Goal: Task Accomplishment & Management: Use online tool/utility

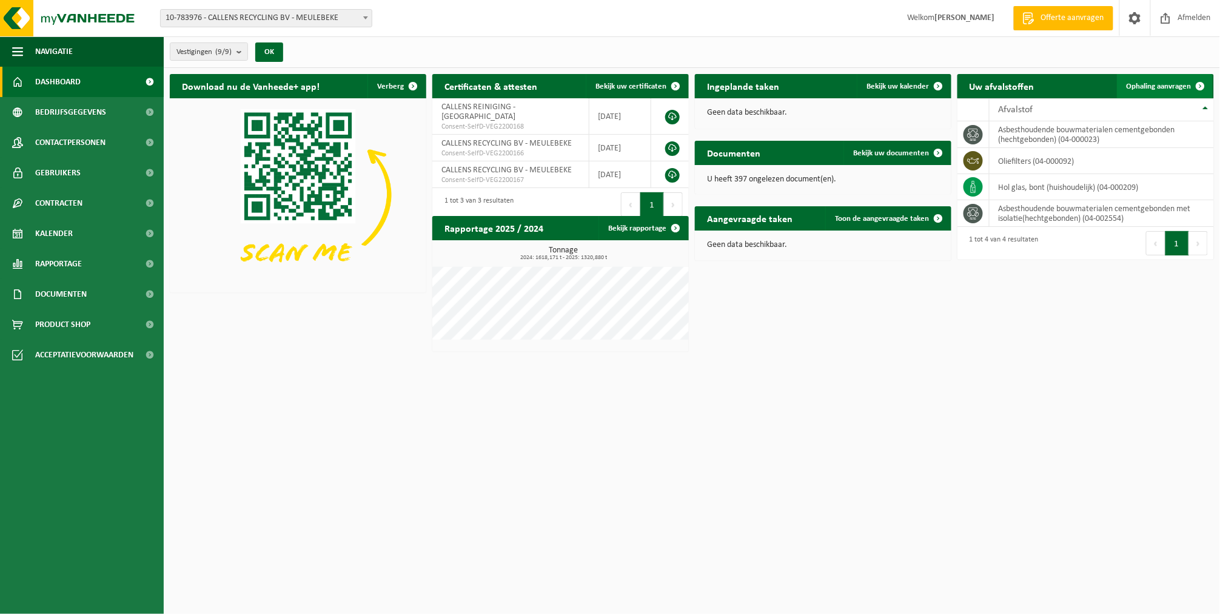
click at [1159, 78] on link "Ophaling aanvragen" at bounding box center [1165, 86] width 96 height 24
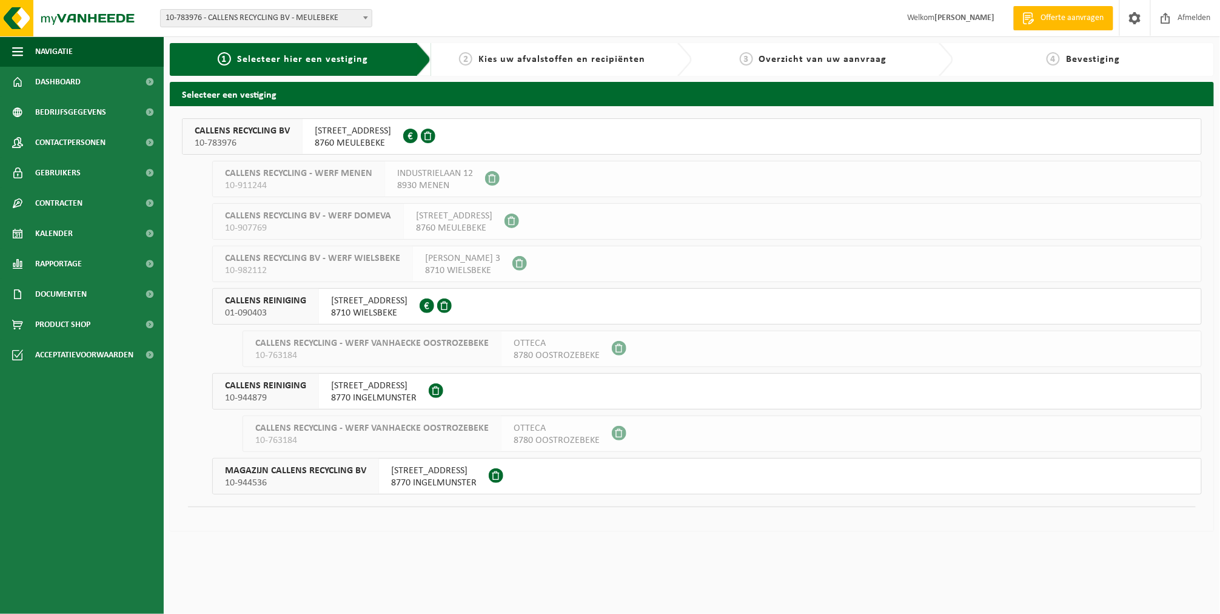
click at [238, 152] on div "CALLENS RECYCLING BV 10-783976" at bounding box center [243, 136] width 120 height 35
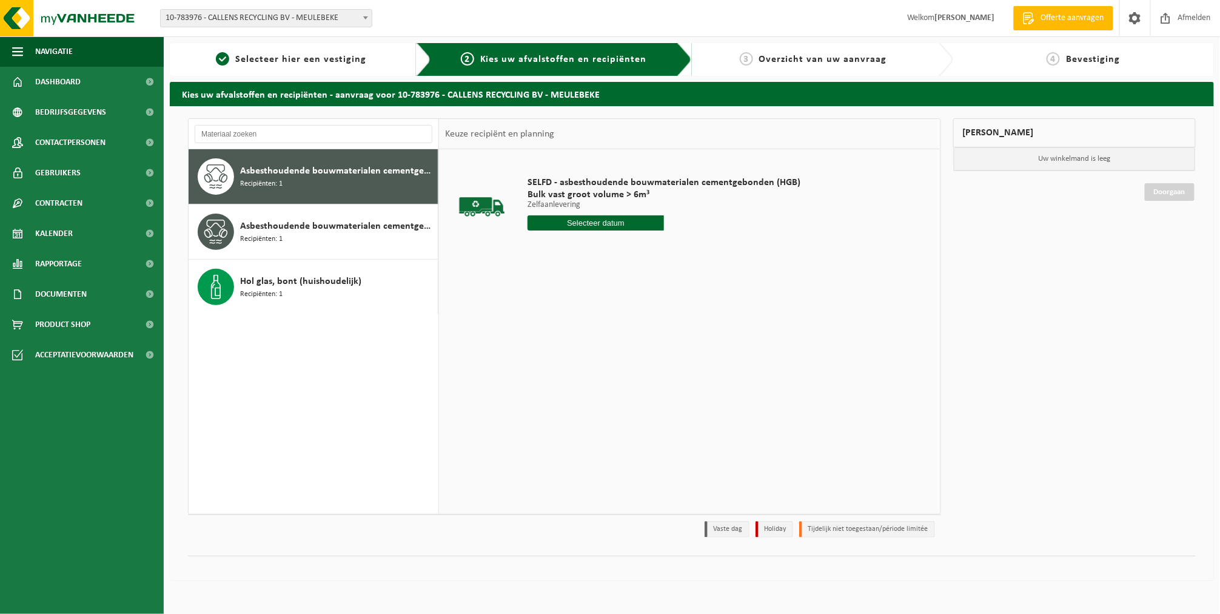
click at [602, 223] on input "text" at bounding box center [596, 222] width 136 height 15
click at [563, 288] on div "2" at bounding box center [559, 291] width 21 height 19
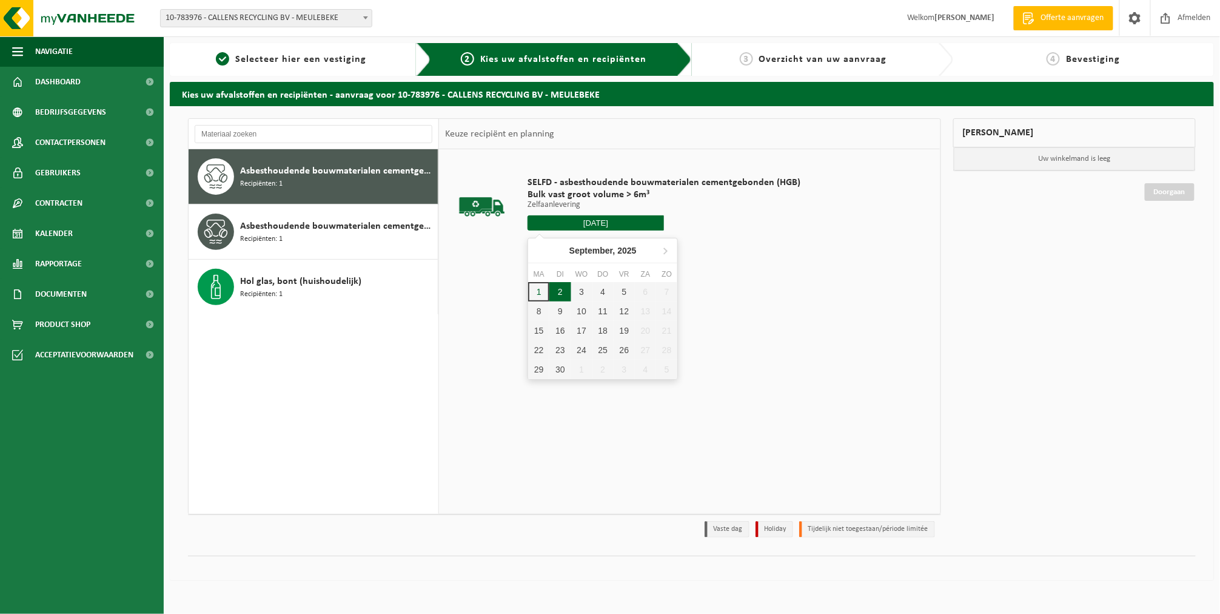
type input "Van 2025-09-02"
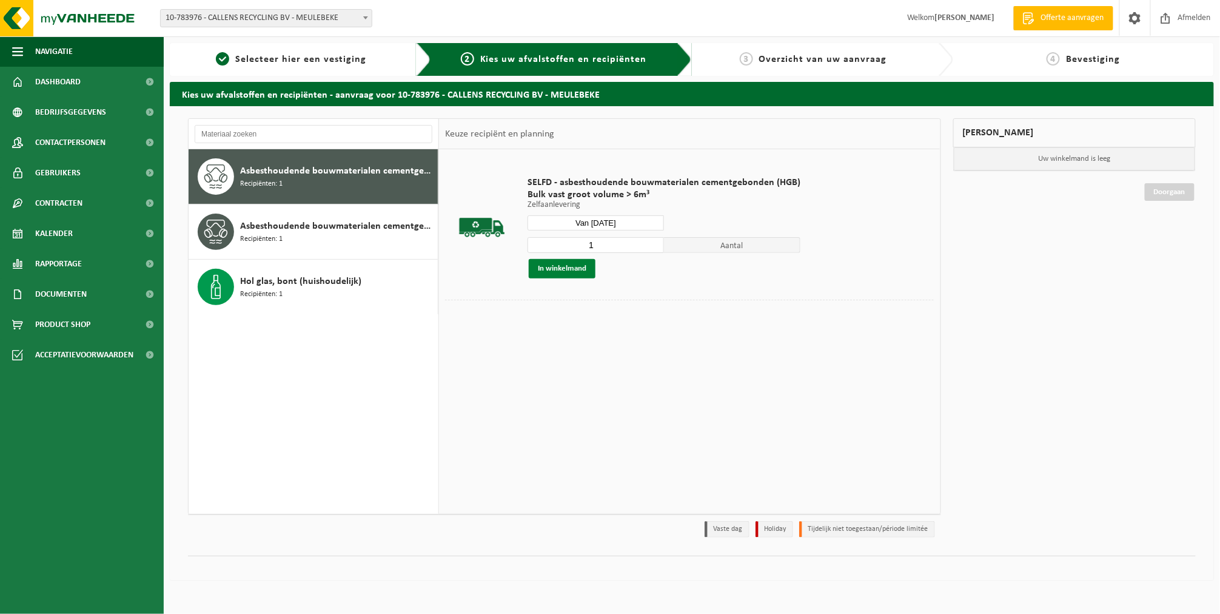
click at [557, 267] on button "In winkelmand" at bounding box center [562, 268] width 67 height 19
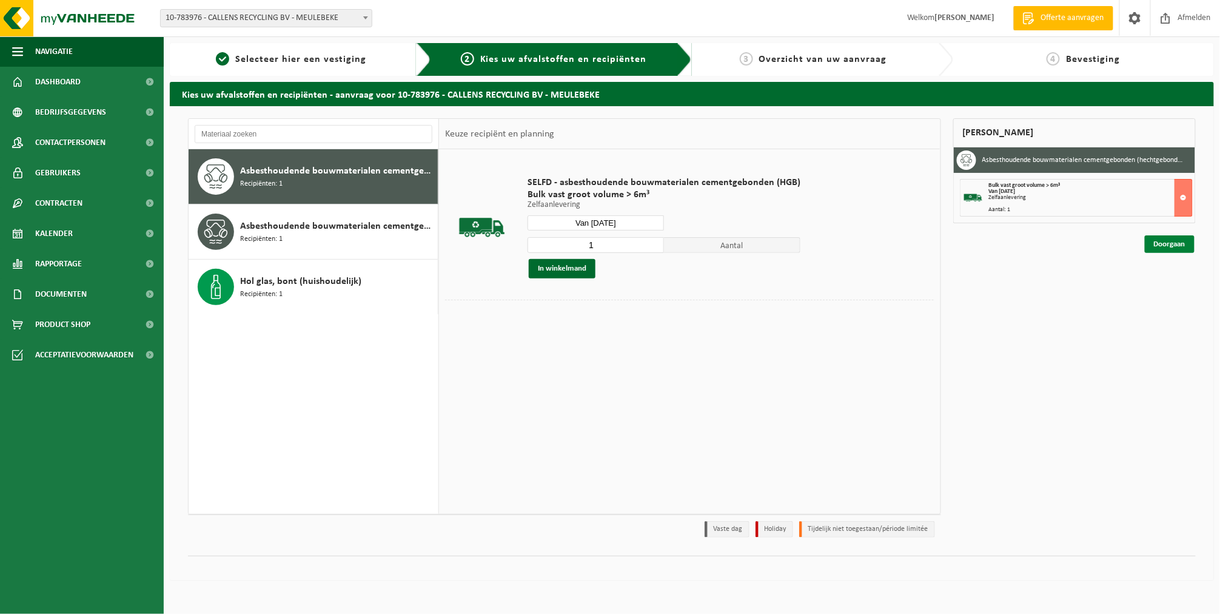
click at [1187, 241] on link "Doorgaan" at bounding box center [1170, 244] width 50 height 18
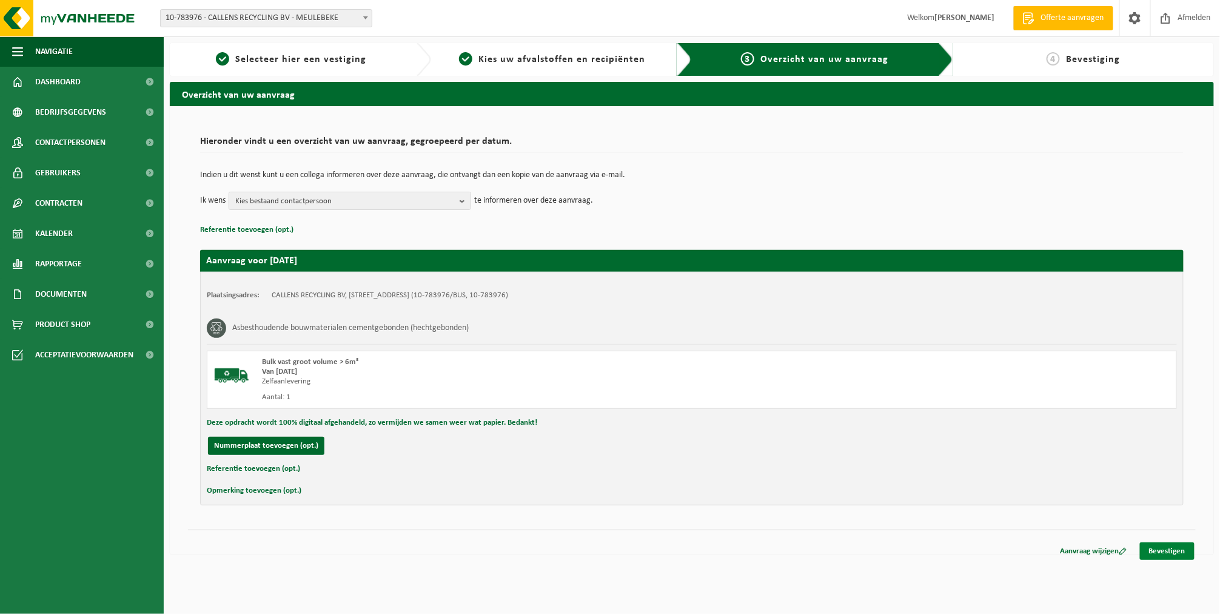
click at [1161, 548] on link "Bevestigen" at bounding box center [1167, 551] width 55 height 18
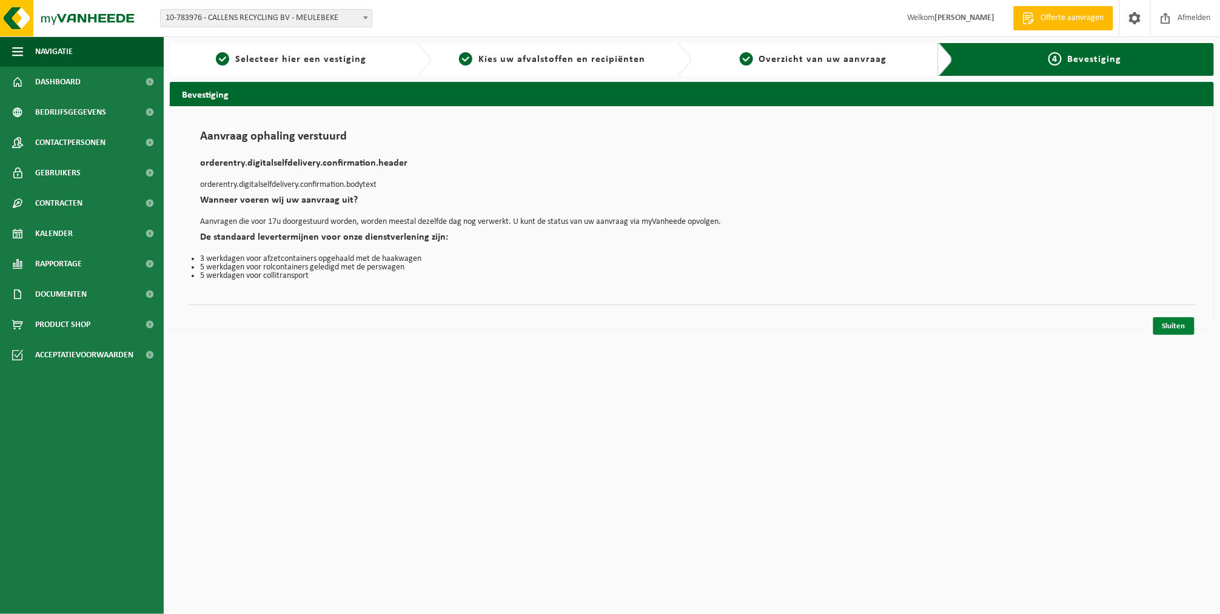
click at [1174, 332] on link "Sluiten" at bounding box center [1173, 326] width 41 height 18
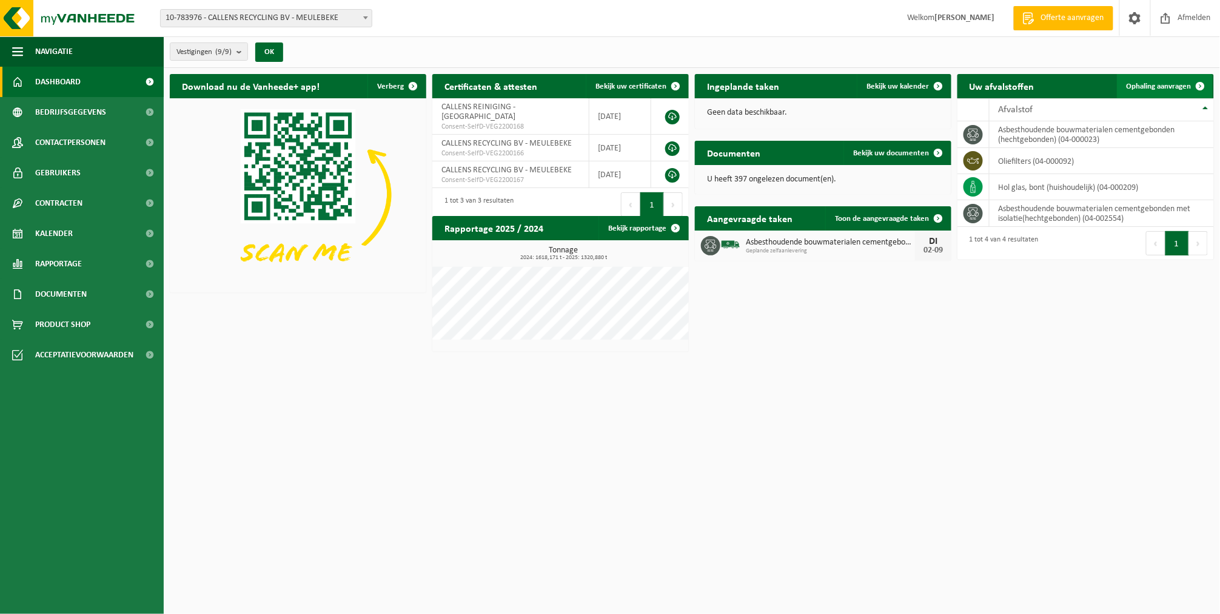
click at [1158, 90] on span "Ophaling aanvragen" at bounding box center [1159, 86] width 65 height 8
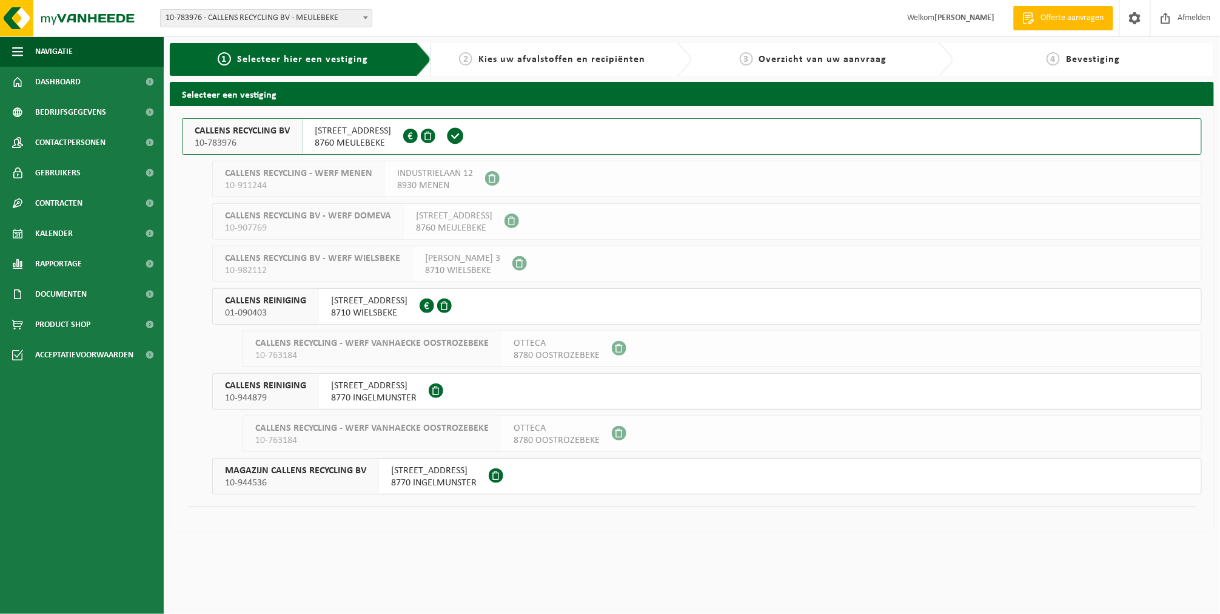
click at [346, 146] on span "8760 MEULEBEKE" at bounding box center [353, 143] width 76 height 12
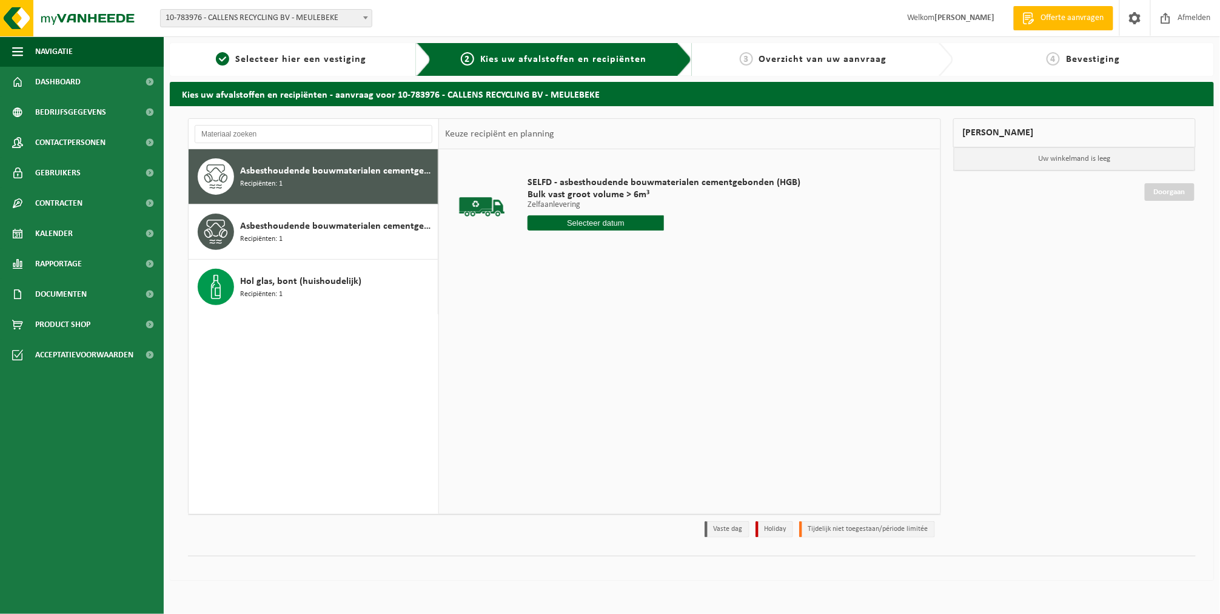
click at [589, 224] on input "text" at bounding box center [596, 222] width 136 height 15
click at [563, 294] on div "2" at bounding box center [559, 291] width 21 height 19
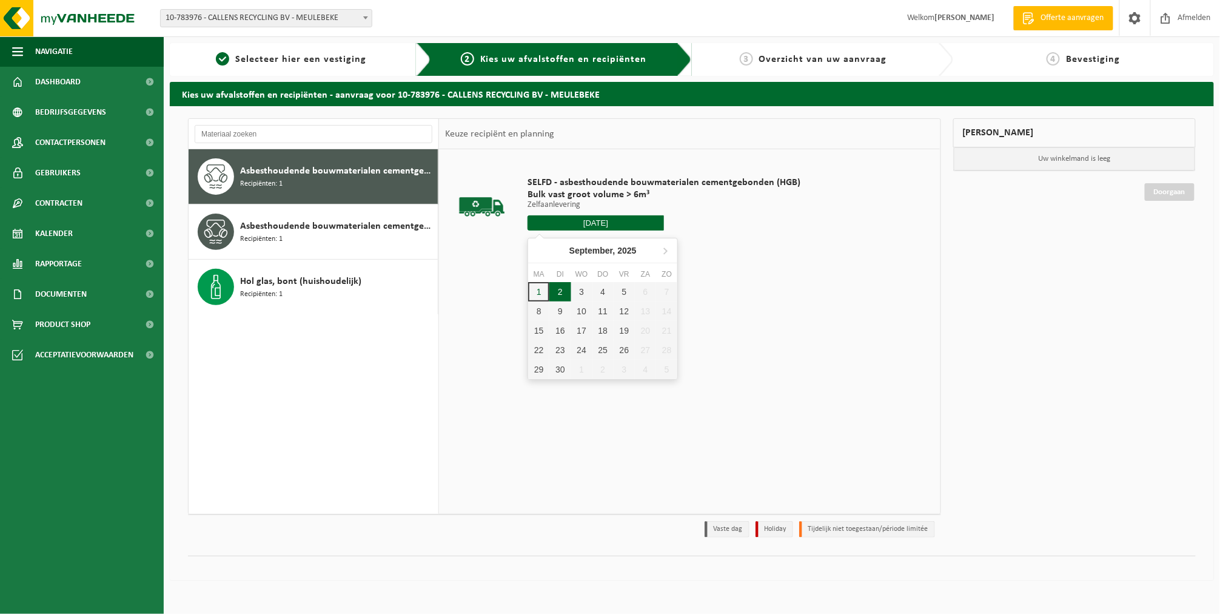
type input "Van 2025-09-02"
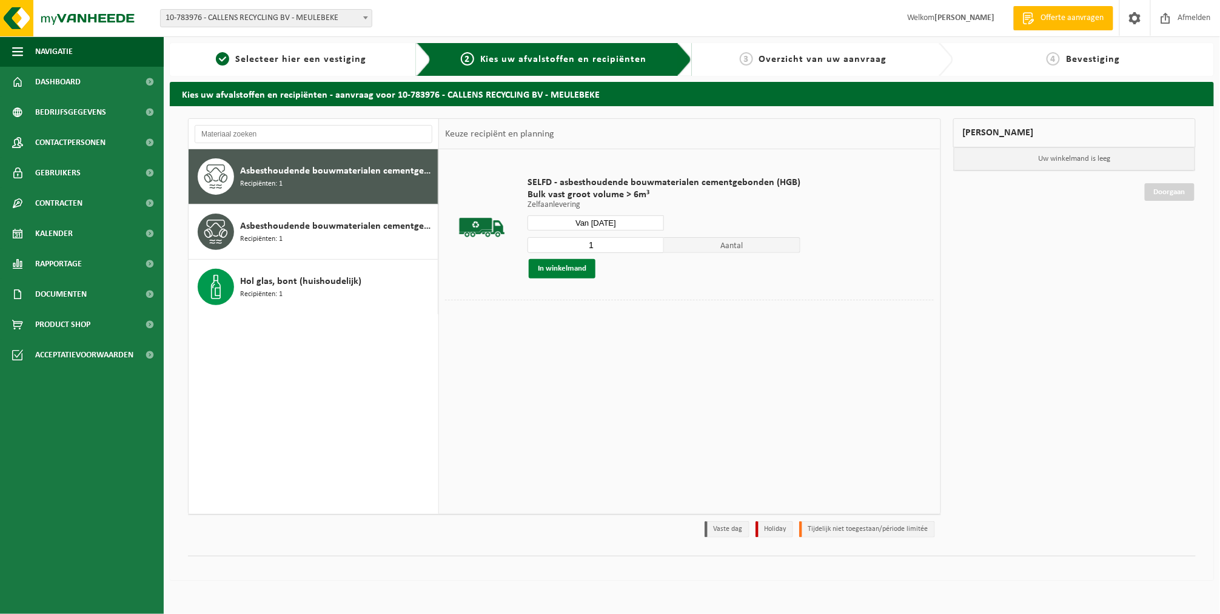
click at [556, 274] on button "In winkelmand" at bounding box center [562, 268] width 67 height 19
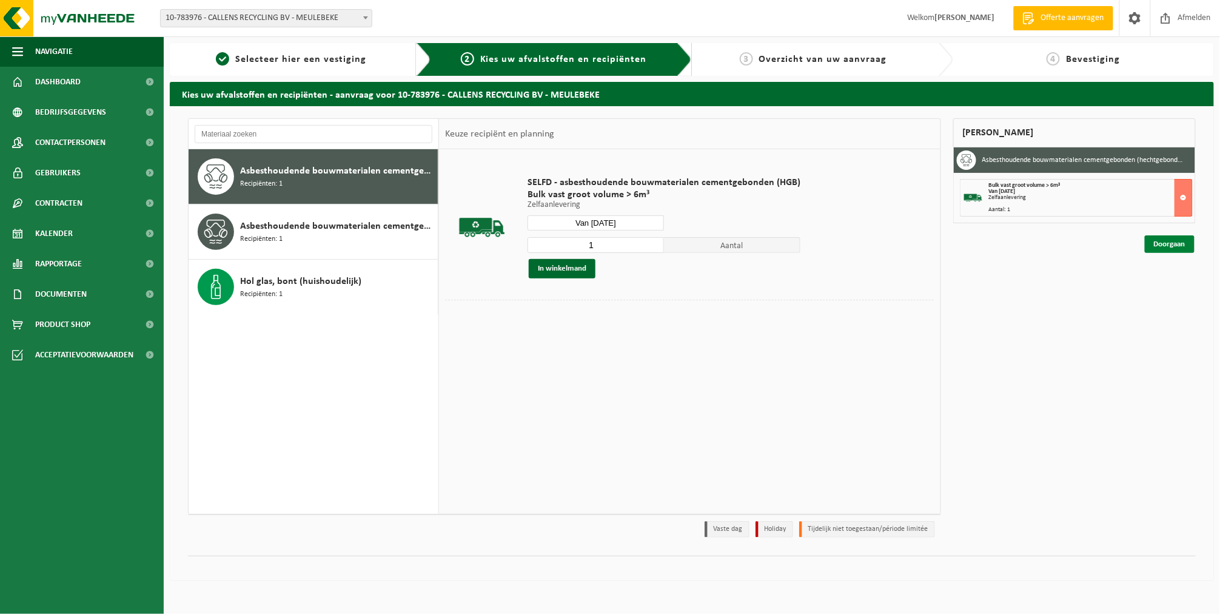
click at [1165, 240] on link "Doorgaan" at bounding box center [1170, 244] width 50 height 18
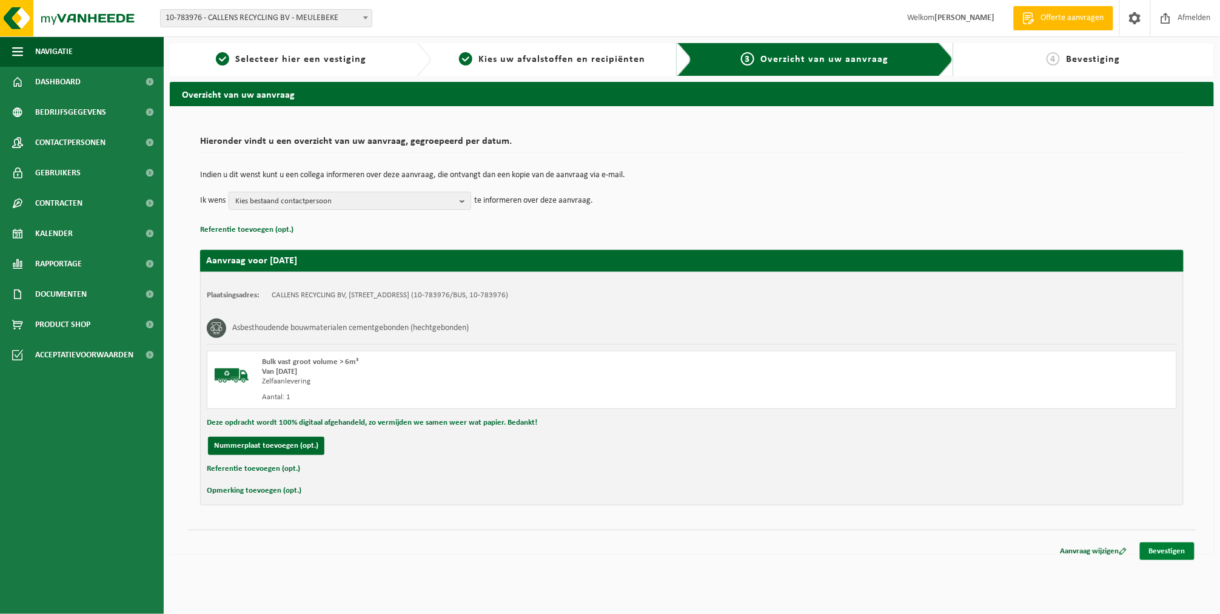
click at [1178, 549] on link "Bevestigen" at bounding box center [1167, 551] width 55 height 18
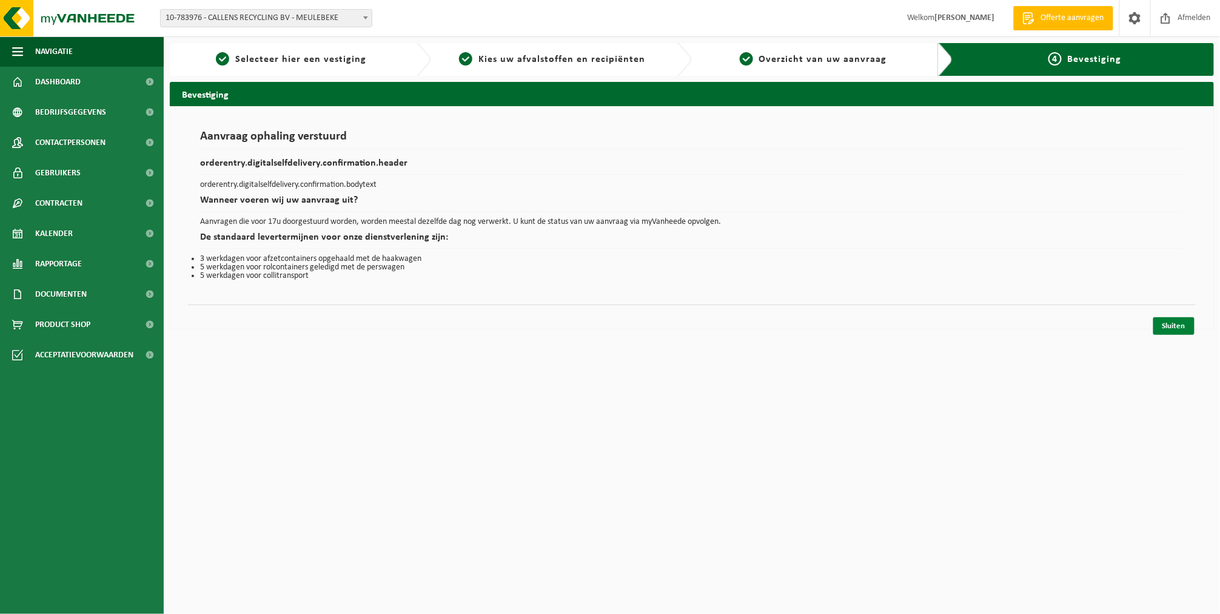
click at [1167, 325] on link "Sluiten" at bounding box center [1173, 326] width 41 height 18
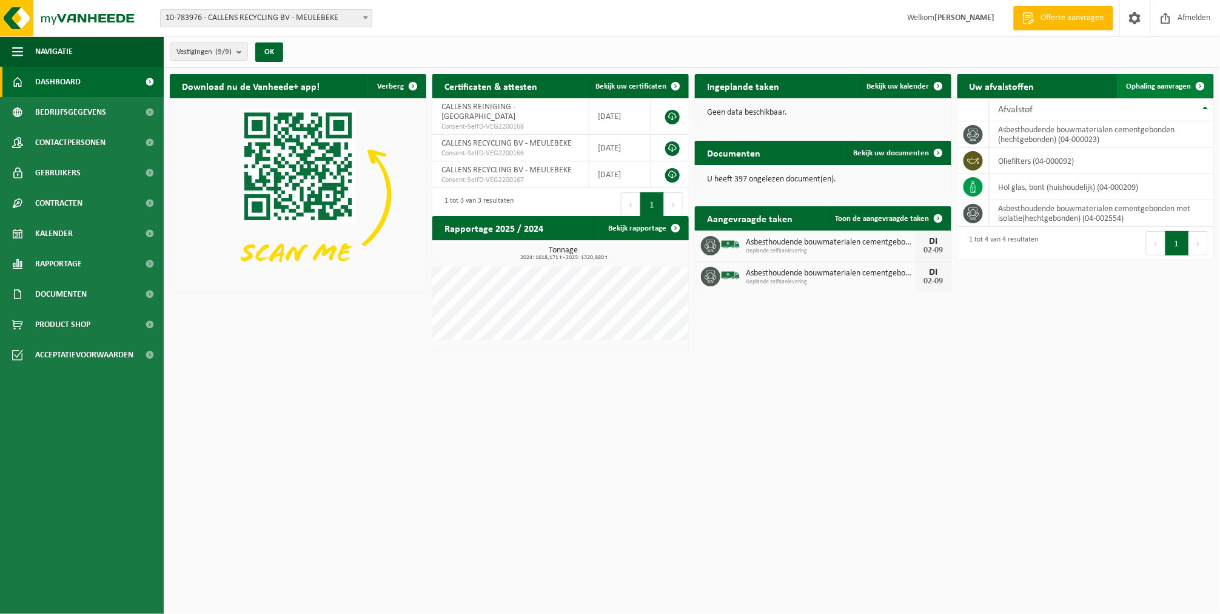
click at [1133, 88] on span "Ophaling aanvragen" at bounding box center [1159, 86] width 65 height 8
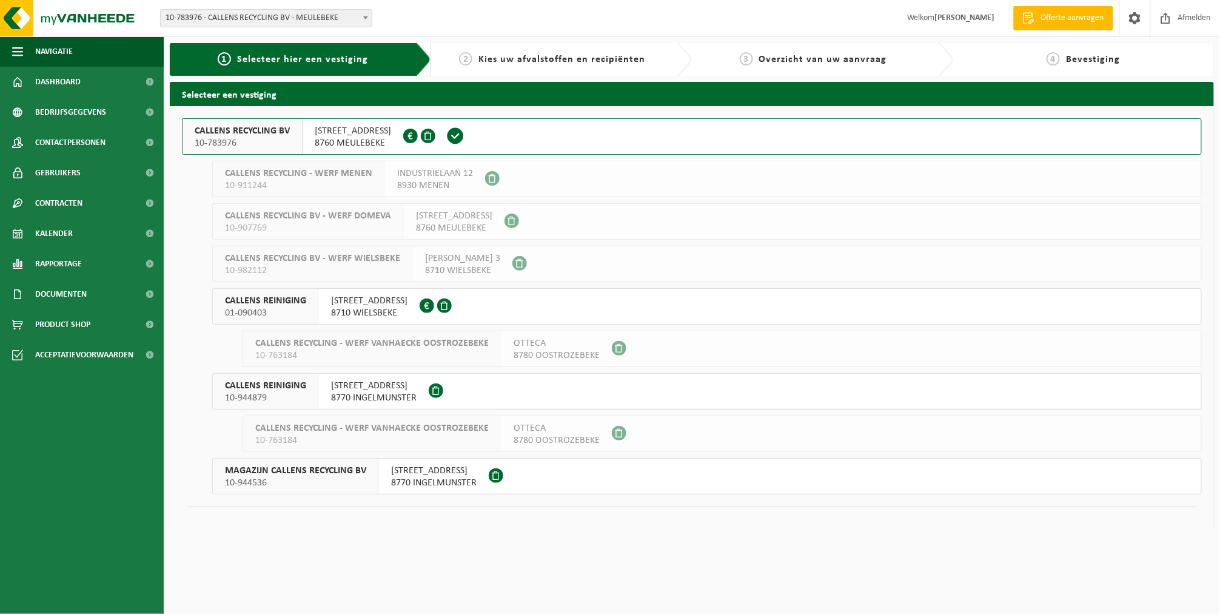
click at [216, 132] on span "CALLENS RECYCLING BV" at bounding box center [242, 131] width 95 height 12
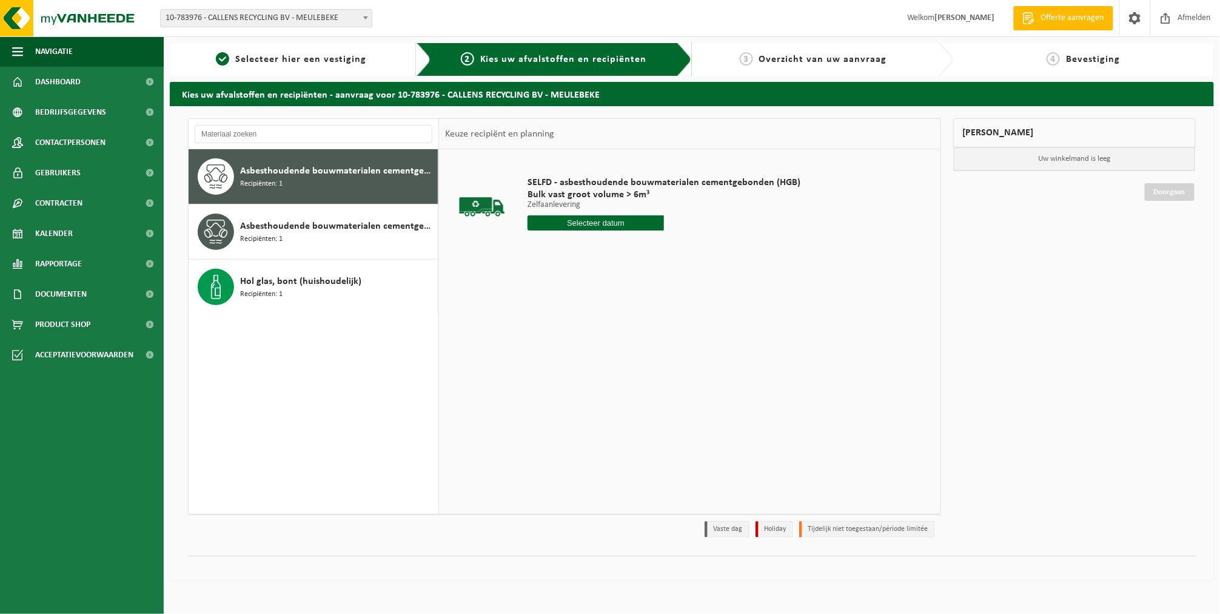
click at [570, 221] on input "text" at bounding box center [596, 222] width 136 height 15
click at [556, 294] on div "2" at bounding box center [559, 291] width 21 height 19
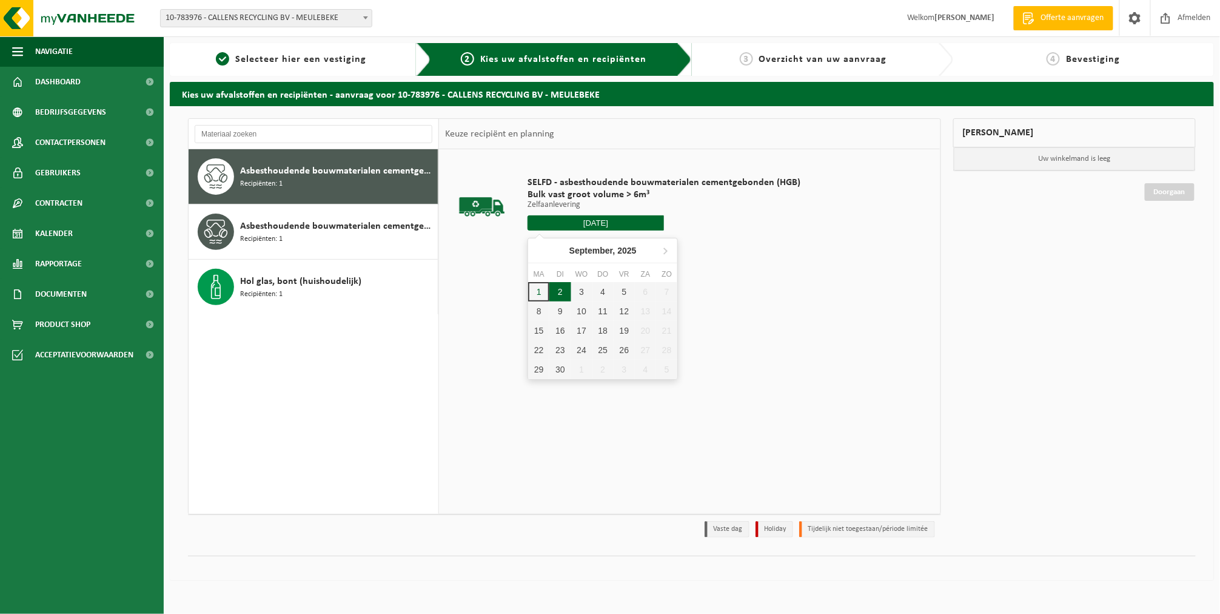
type input "Van [DATE]"
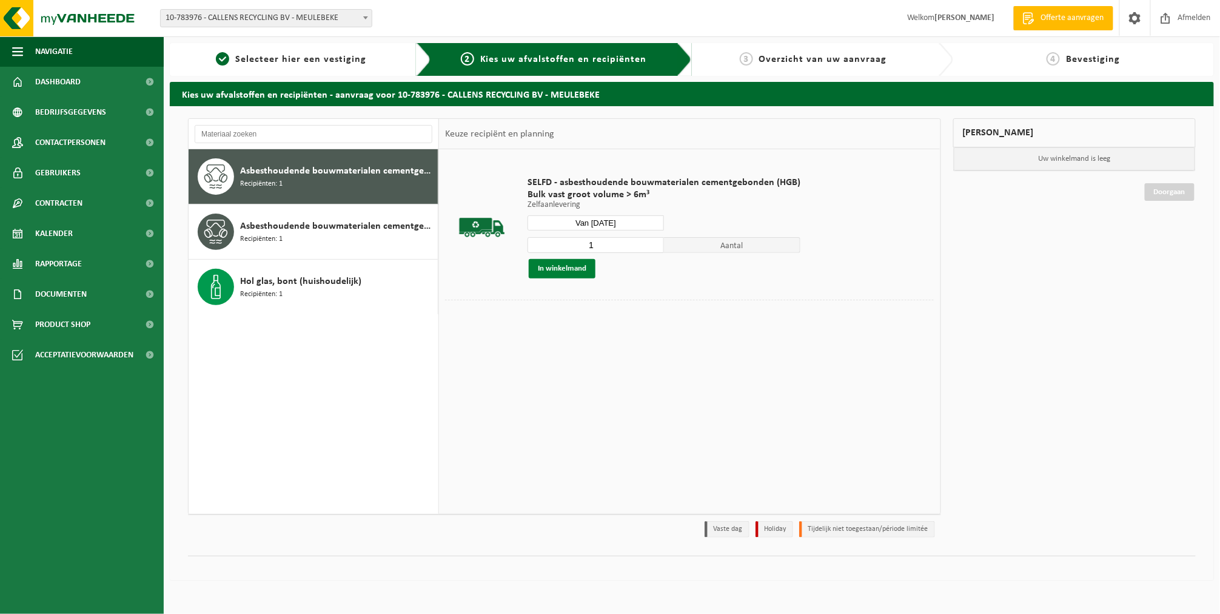
click at [554, 264] on button "In winkelmand" at bounding box center [562, 268] width 67 height 19
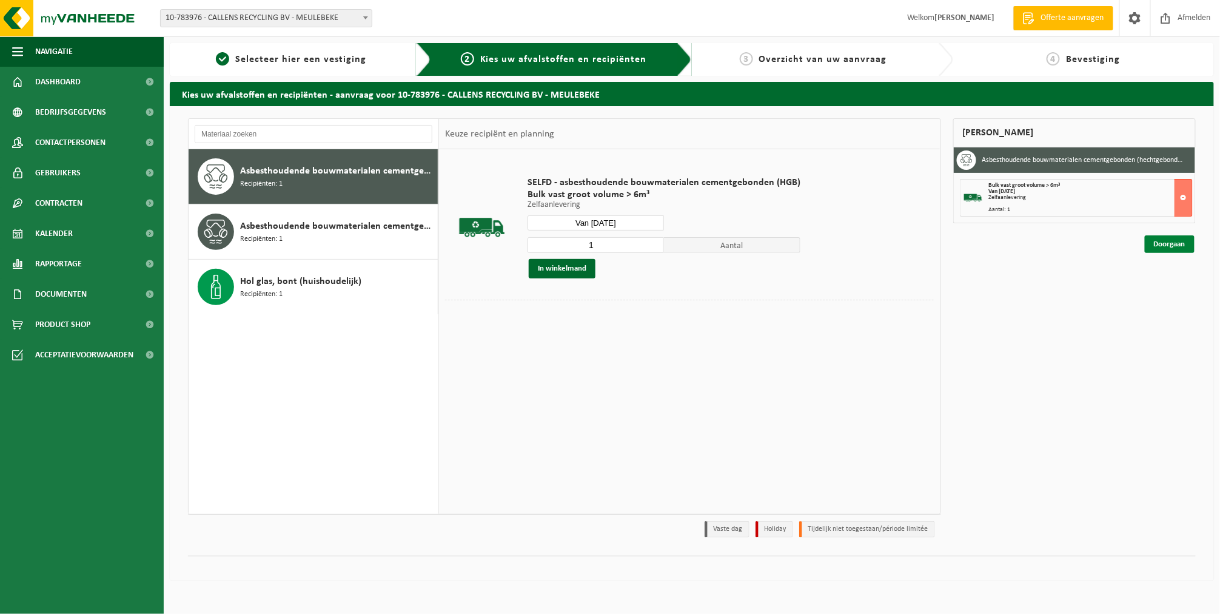
click at [1158, 240] on link "Doorgaan" at bounding box center [1170, 244] width 50 height 18
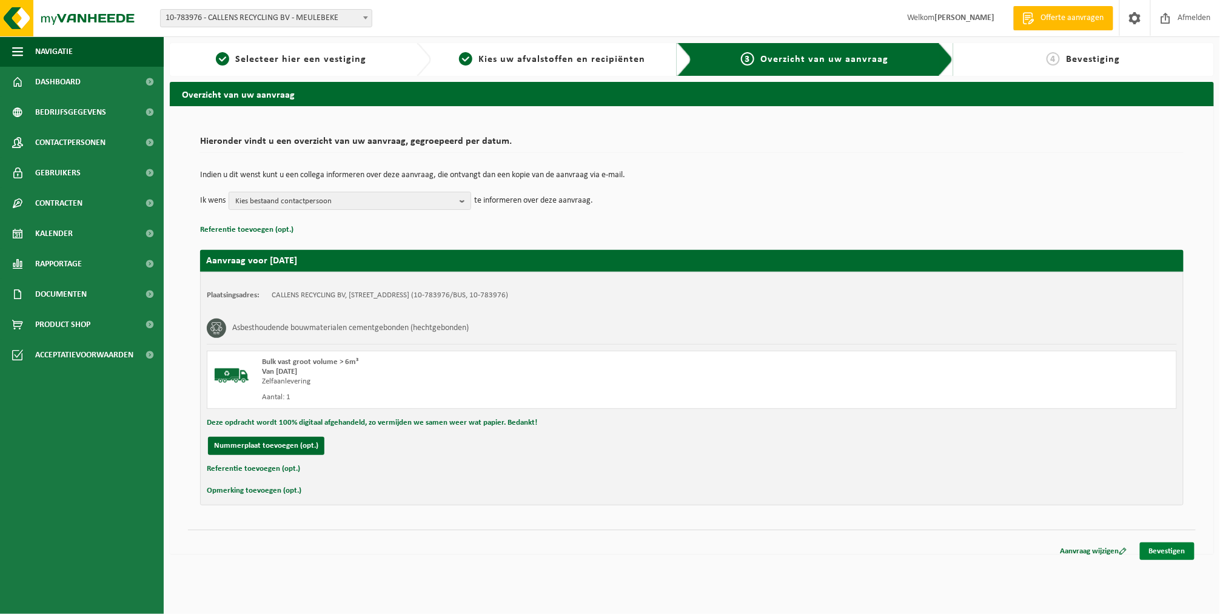
click at [1156, 554] on link "Bevestigen" at bounding box center [1167, 551] width 55 height 18
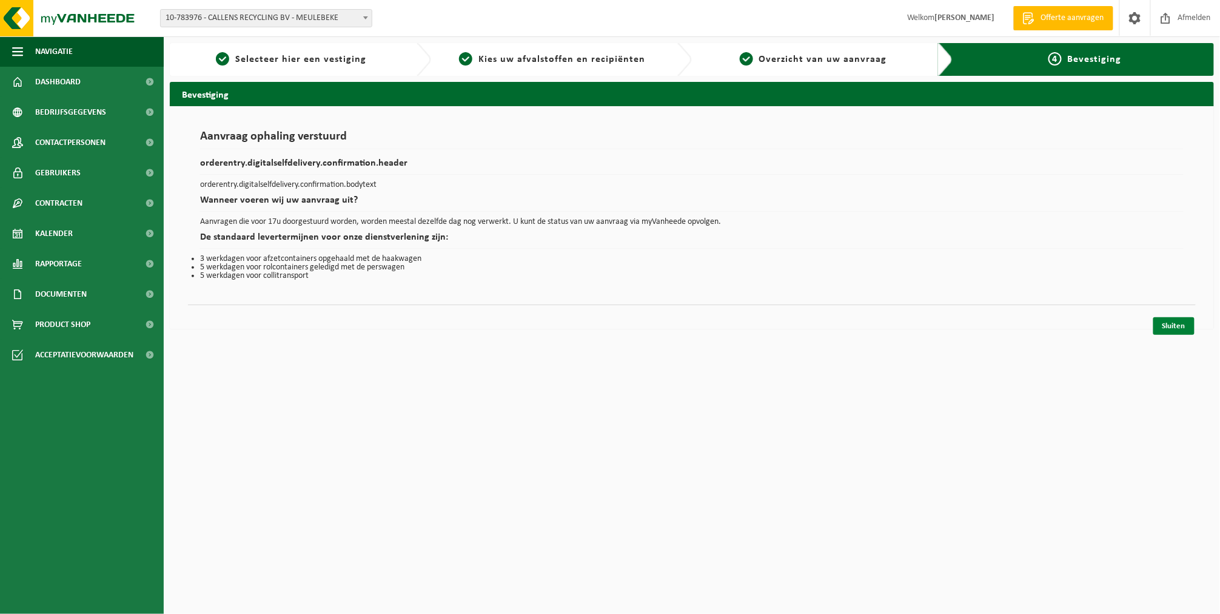
click at [1162, 330] on link "Sluiten" at bounding box center [1173, 326] width 41 height 18
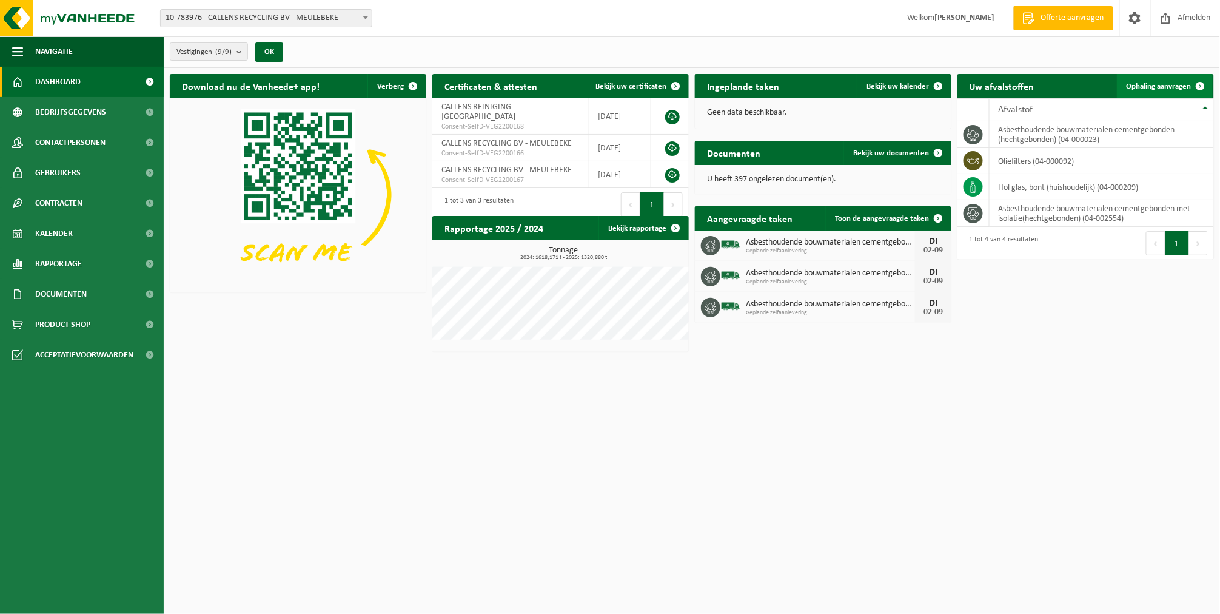
click at [1159, 86] on span "Ophaling aanvragen" at bounding box center [1159, 86] width 65 height 8
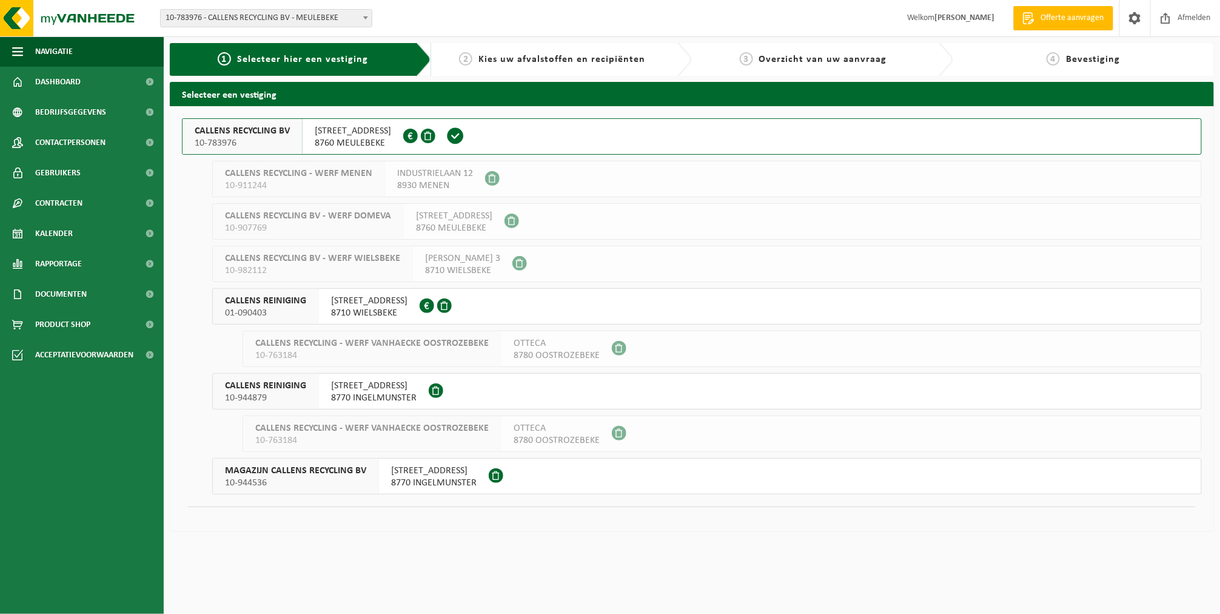
click at [332, 139] on span "8760 MEULEBEKE" at bounding box center [353, 143] width 76 height 12
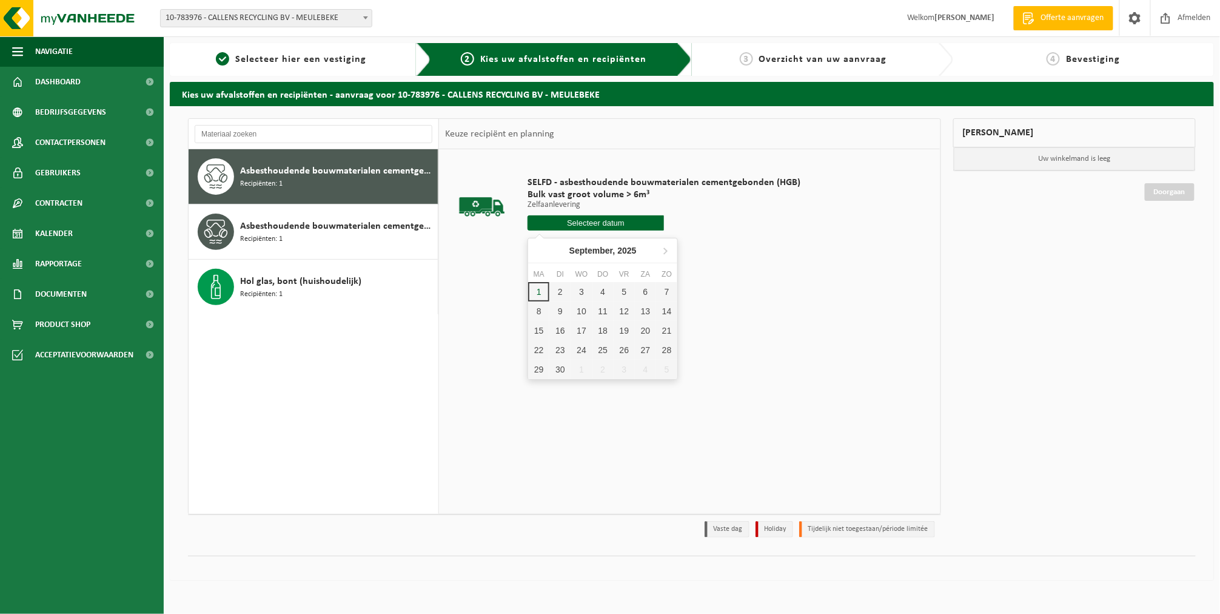
click at [529, 221] on input "text" at bounding box center [596, 222] width 136 height 15
click at [552, 297] on div "2" at bounding box center [559, 291] width 21 height 19
type input "Van 2025-09-02"
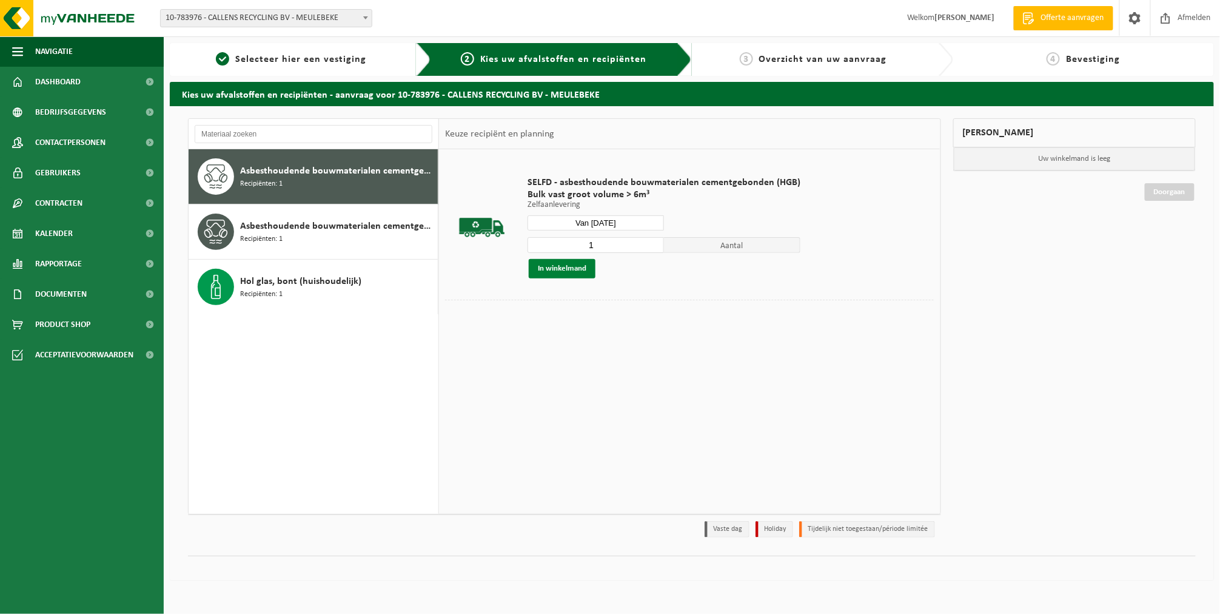
click at [551, 269] on button "In winkelmand" at bounding box center [562, 268] width 67 height 19
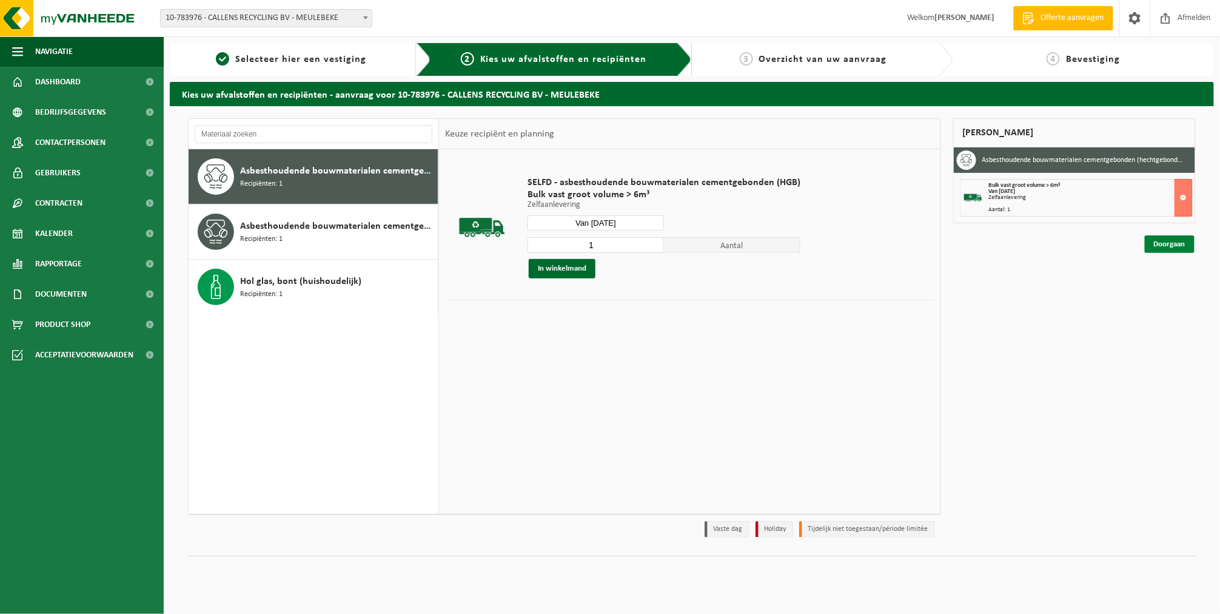
click at [1173, 246] on link "Doorgaan" at bounding box center [1170, 244] width 50 height 18
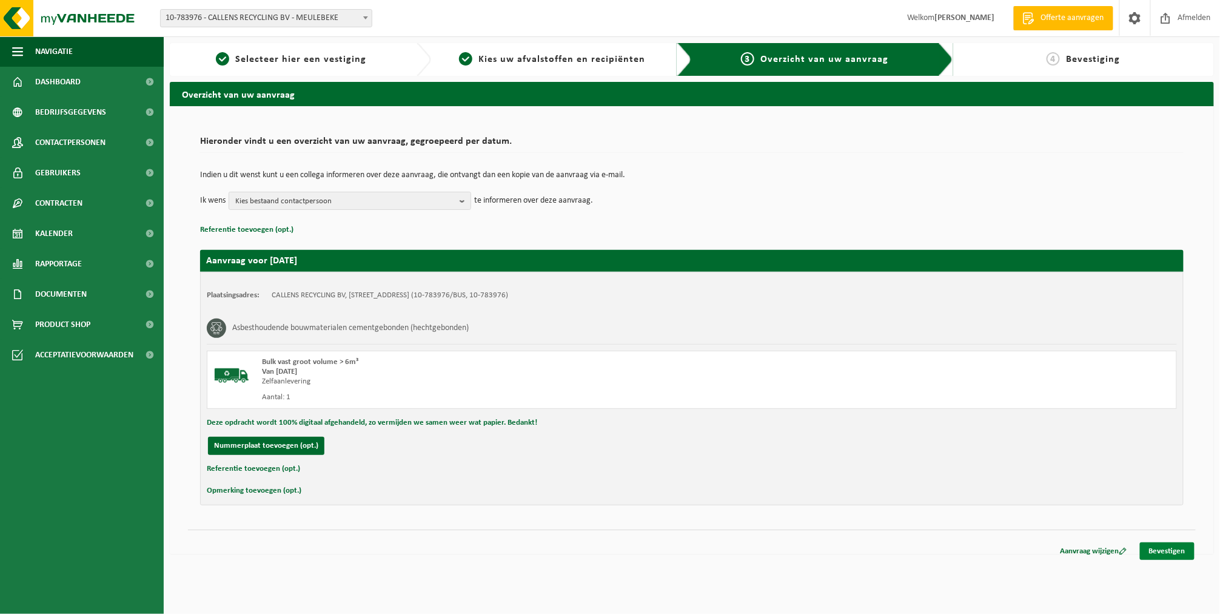
click at [1161, 551] on link "Bevestigen" at bounding box center [1167, 551] width 55 height 18
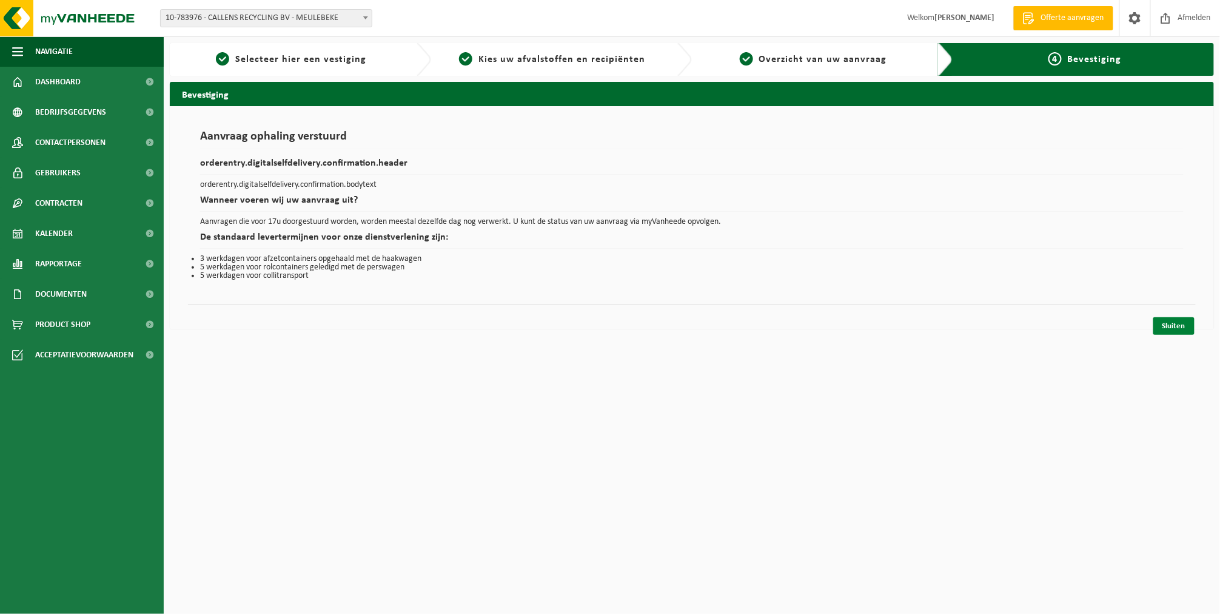
click at [1169, 328] on link "Sluiten" at bounding box center [1173, 326] width 41 height 18
